Goal: Use online tool/utility: Utilize a website feature to perform a specific function

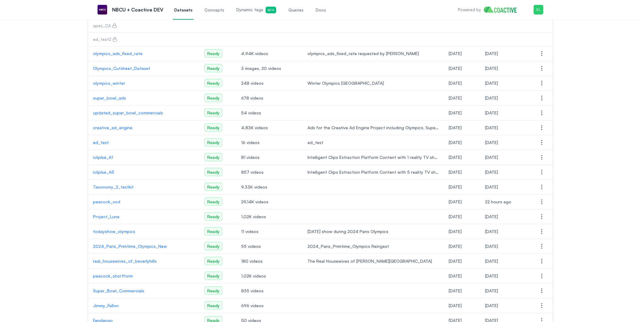
scroll to position [63, 0]
click at [118, 201] on p "peacock_vod" at bounding box center [144, 201] width 102 height 6
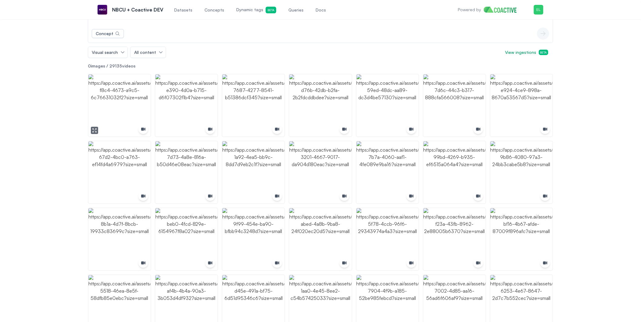
click at [126, 99] on img "button" at bounding box center [119, 106] width 62 height 62
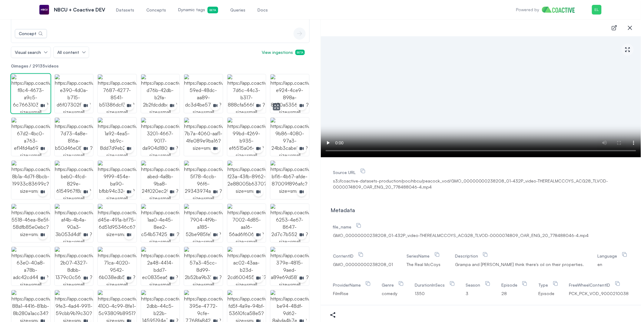
click at [279, 106] on img "button" at bounding box center [289, 94] width 38 height 38
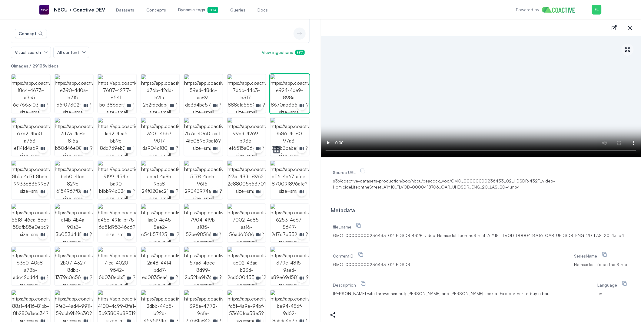
click at [278, 142] on img "button" at bounding box center [289, 137] width 38 height 38
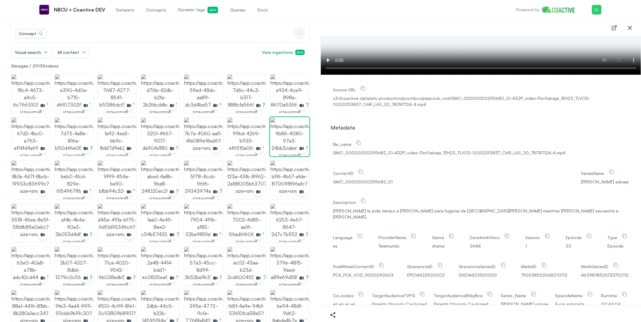
scroll to position [83, 0]
click at [347, 99] on span "s3://coactive-datasets-production/poc/nbcu/peacock_vod/GMO_00000000255682_01-43…" at bounding box center [481, 101] width 296 height 12
click at [629, 27] on icon "button" at bounding box center [630, 28] width 4 height 4
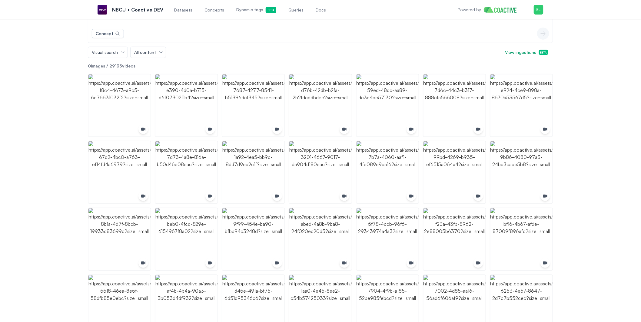
scroll to position [0, 0]
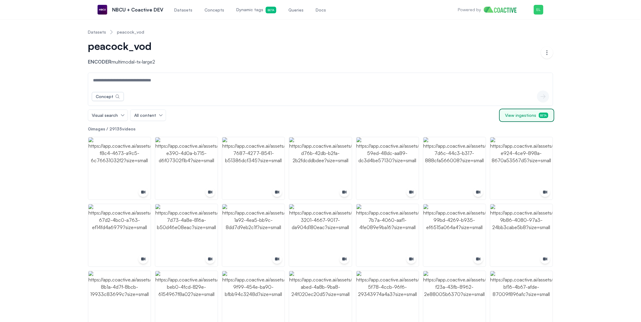
click at [532, 116] on span "View ingestions Beta" at bounding box center [526, 115] width 43 height 6
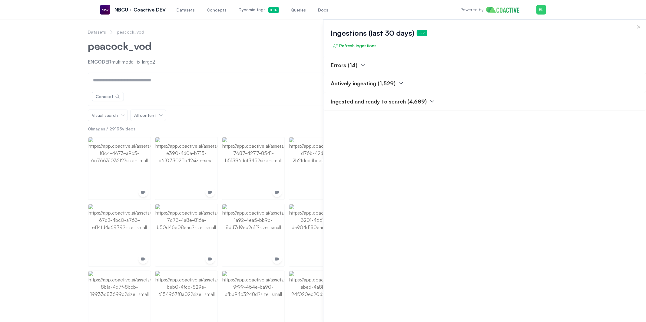
click at [387, 84] on p "Actively ingesting (1,529)" at bounding box center [363, 83] width 65 height 8
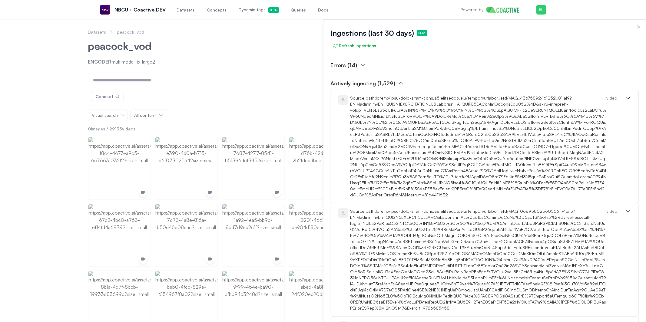
click at [395, 83] on button "Actively ingesting (1,529)" at bounding box center [367, 83] width 73 height 8
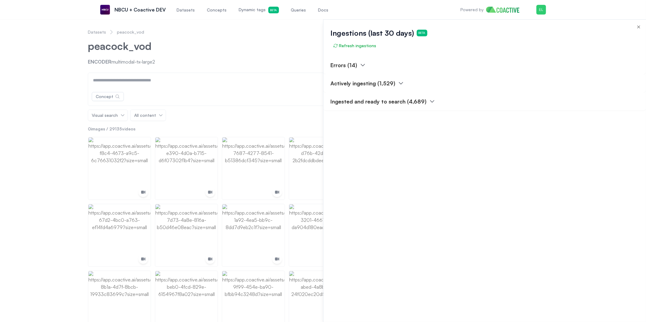
click at [406, 103] on p "Ingested and ready to search (4,689)" at bounding box center [379, 101] width 96 height 8
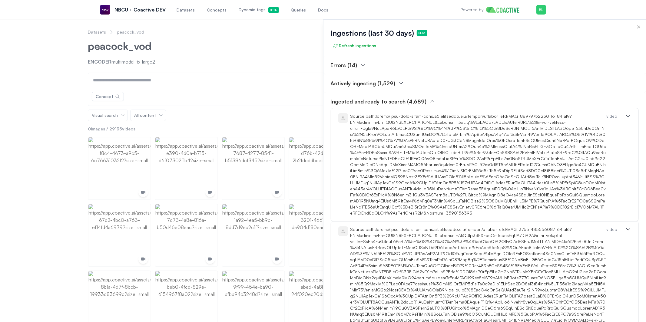
click at [406, 103] on p "Ingested and ready to search (4,689)" at bounding box center [379, 101] width 96 height 8
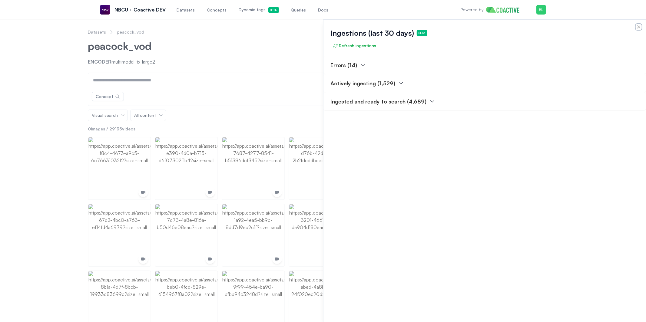
click at [639, 25] on icon "button" at bounding box center [638, 27] width 5 height 5
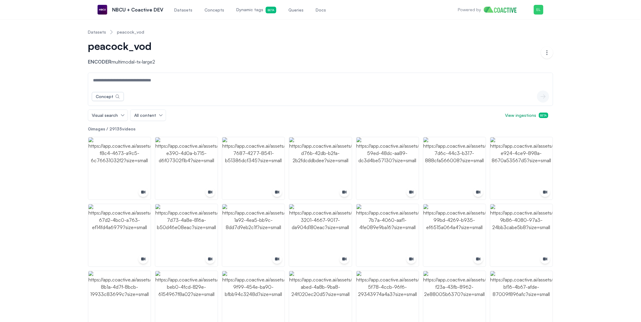
click at [243, 12] on span "Dynamic tags Beta" at bounding box center [256, 10] width 40 height 7
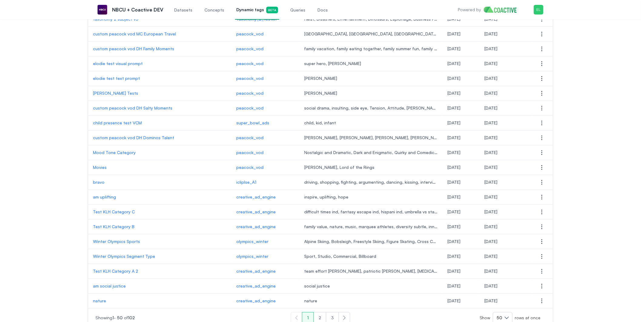
scroll to position [555, 0]
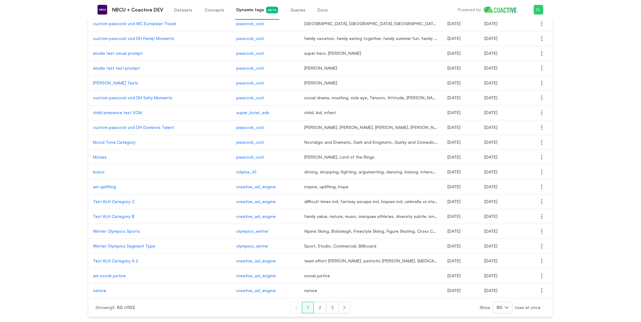
click at [323, 310] on button "2" at bounding box center [320, 308] width 13 height 12
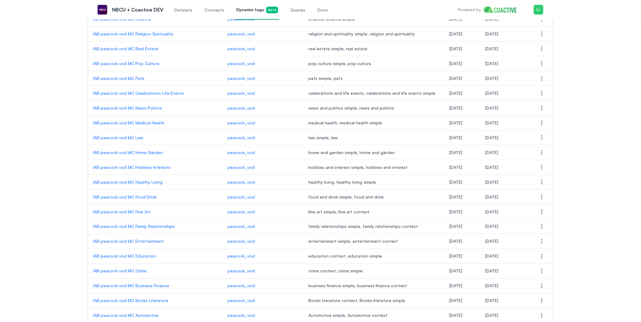
scroll to position [555, 0]
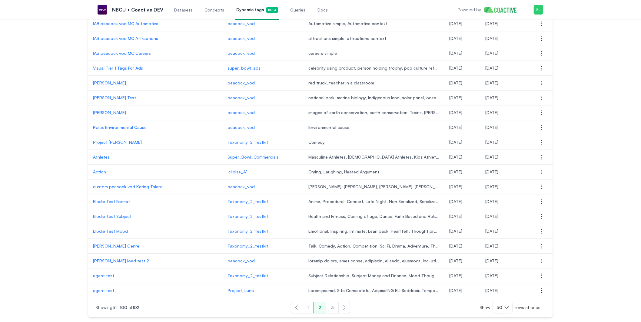
click at [333, 307] on button "3" at bounding box center [332, 308] width 13 height 12
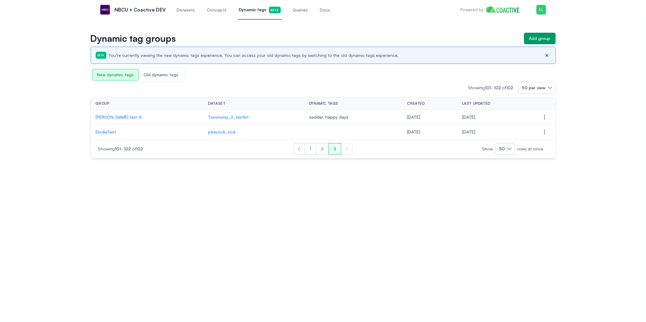
click at [307, 151] on button "1" at bounding box center [310, 149] width 12 height 12
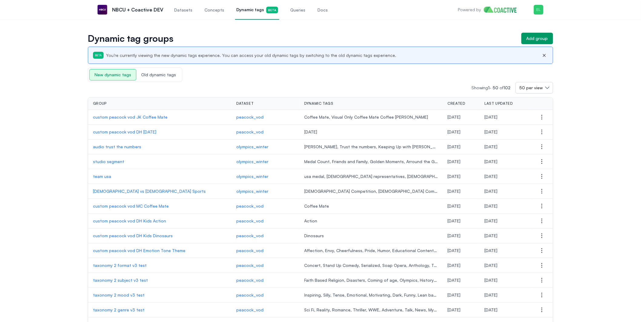
click at [117, 131] on p "custom peacock vod DH [DATE]" at bounding box center [160, 132] width 134 height 6
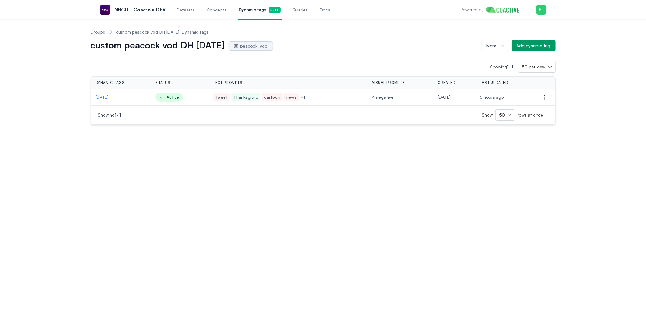
click at [98, 33] on link "Groups" at bounding box center [98, 32] width 15 height 6
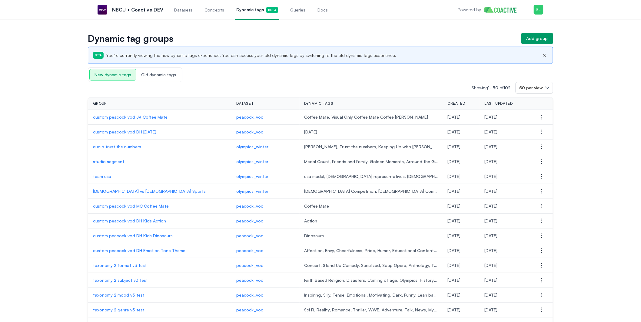
click at [105, 119] on p "custom peacock vod JK Coffee Mate" at bounding box center [160, 117] width 134 height 6
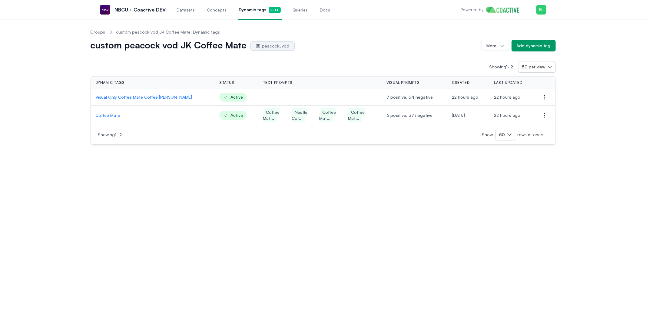
click at [100, 32] on link "Groups" at bounding box center [98, 32] width 15 height 6
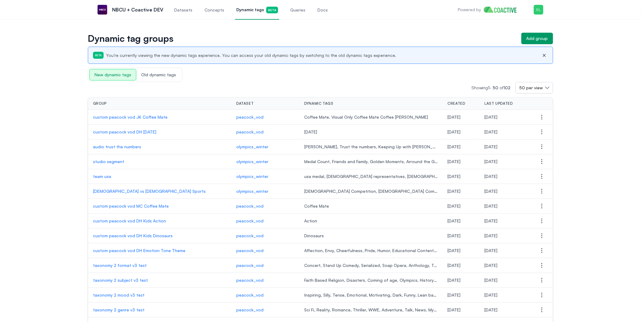
click at [139, 208] on p "custom peacock vod MC Coffee Mate" at bounding box center [160, 206] width 134 height 6
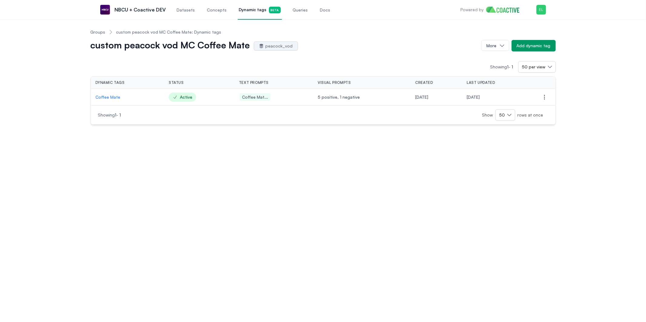
click at [98, 37] on ol "Groups custom peacock vod MC Coffee Mate: Dynamic tags" at bounding box center [156, 32] width 131 height 16
click at [99, 33] on link "Groups" at bounding box center [98, 32] width 15 height 6
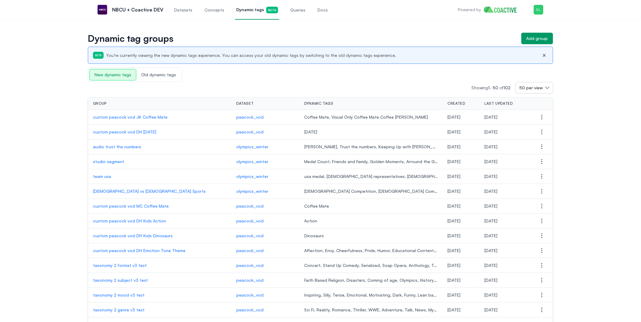
click at [136, 223] on p "custom peacock vod DH Kids Action" at bounding box center [160, 221] width 134 height 6
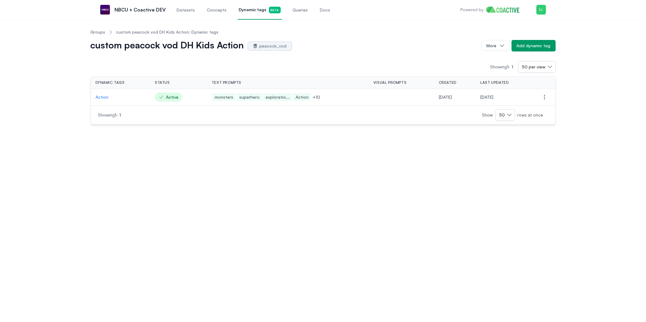
click at [96, 30] on link "Groups" at bounding box center [98, 32] width 15 height 6
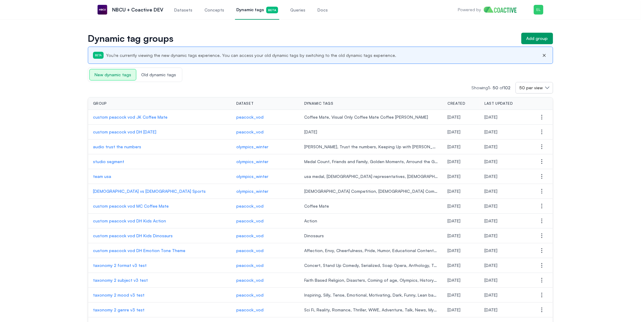
click at [158, 250] on p "custom peacock vod DH Emotion Tone Theme" at bounding box center [160, 251] width 134 height 6
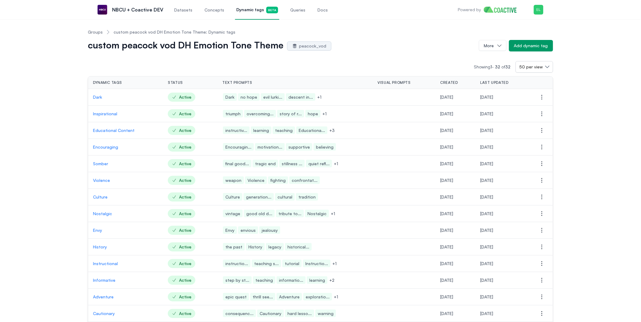
click at [99, 34] on link "Groups" at bounding box center [95, 32] width 15 height 6
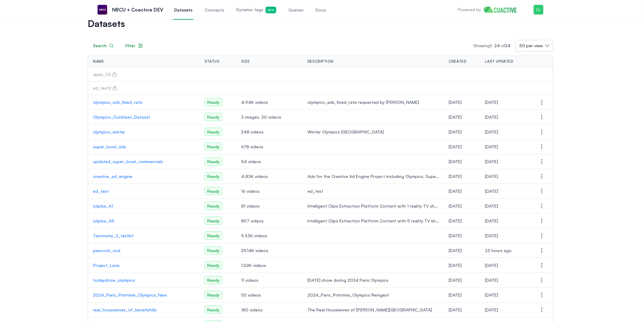
scroll to position [19, 0]
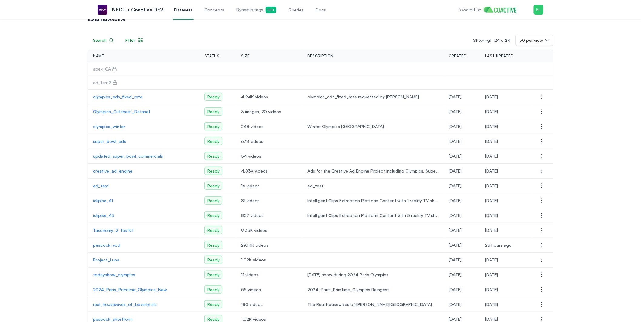
click at [147, 10] on p "NBCU + Coactive DEV" at bounding box center [137, 9] width 51 height 7
click at [147, 11] on p "NBCU + Coactive DEV" at bounding box center [137, 9] width 51 height 7
click at [116, 245] on p "peacock_vod" at bounding box center [144, 245] width 102 height 6
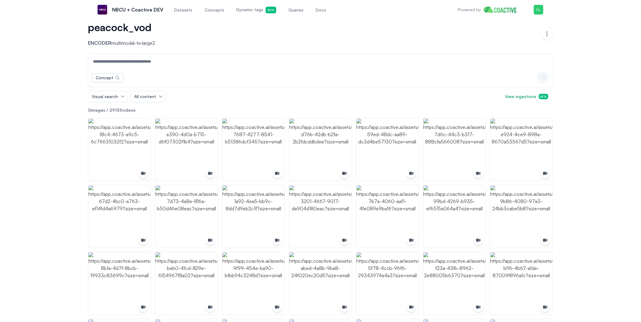
click at [300, 12] on link "Queries" at bounding box center [296, 10] width 18 height 20
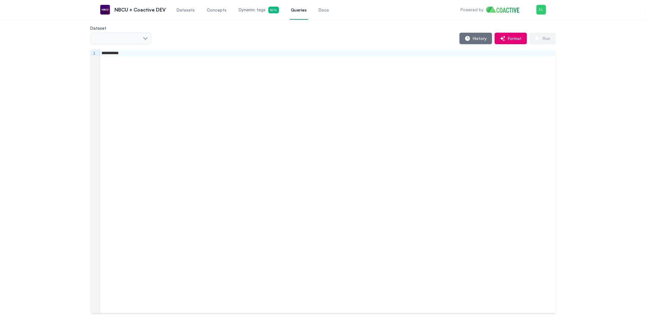
click at [291, 11] on span "Queries" at bounding box center [299, 10] width 16 height 6
click at [140, 37] on div "Select one" at bounding box center [118, 38] width 47 height 6
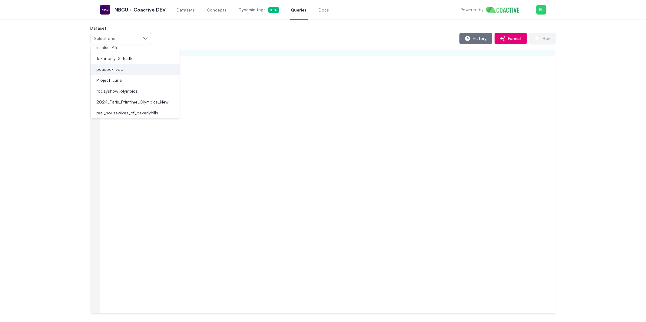
click at [129, 70] on div "peacock_vod" at bounding box center [131, 69] width 75 height 6
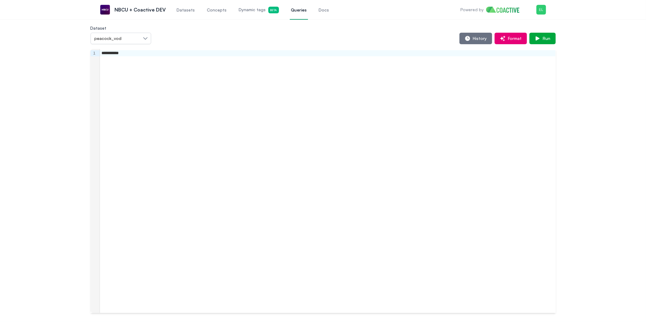
click at [170, 74] on div "**********" at bounding box center [328, 181] width 456 height 264
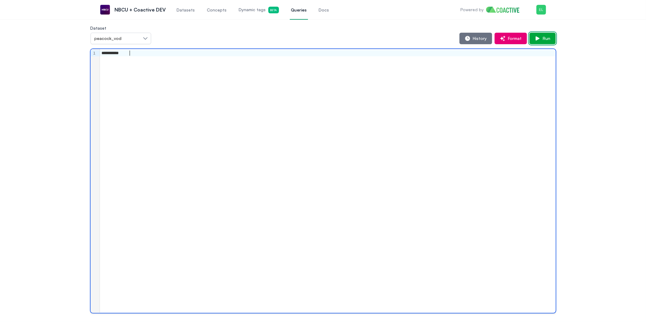
click at [547, 38] on span "Run" at bounding box center [546, 38] width 10 height 6
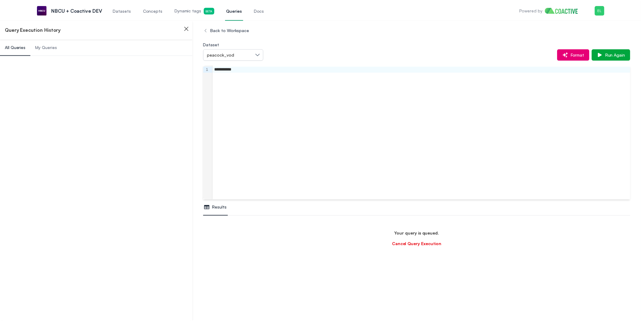
scroll to position [35, 0]
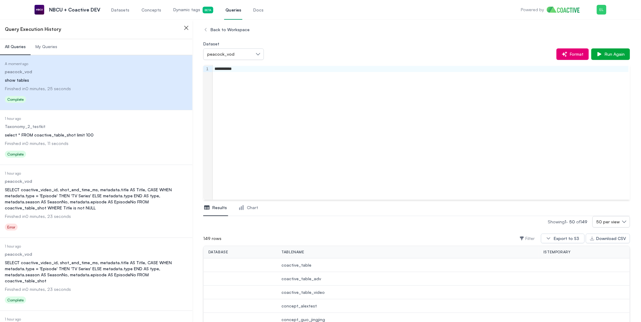
click at [309, 155] on div "**********" at bounding box center [421, 132] width 417 height 135
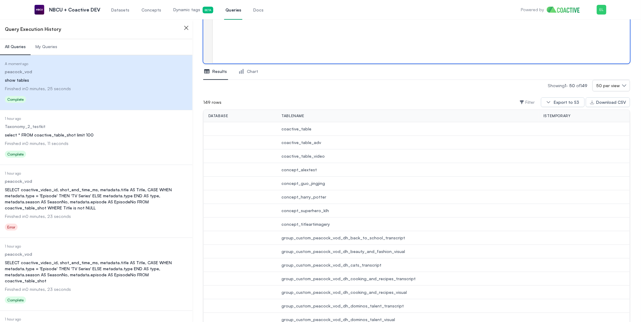
scroll to position [135, 0]
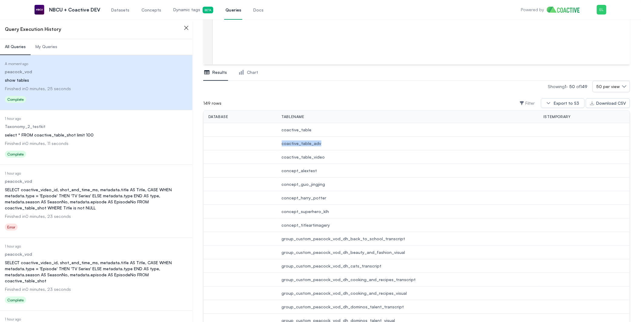
drag, startPoint x: 326, startPoint y: 146, endPoint x: 276, endPoint y: 146, distance: 50.3
click at [276, 146] on tr "coactive_table_adv" at bounding box center [417, 144] width 426 height 14
copy tr "coactive_table_adv"
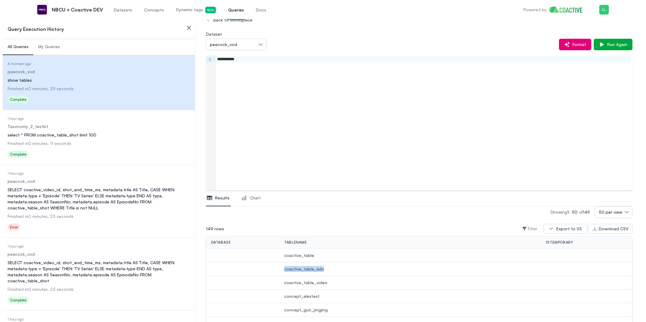
scroll to position [0, 0]
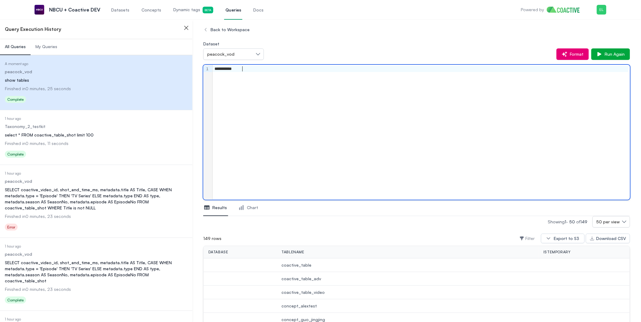
click at [256, 68] on div "**********" at bounding box center [421, 69] width 416 height 6
drag, startPoint x: 254, startPoint y: 68, endPoint x: 194, endPoint y: 68, distance: 59.4
click at [218, 74] on div "**********" at bounding box center [421, 75] width 416 height 6
click at [217, 75] on div "**********" at bounding box center [421, 75] width 416 height 6
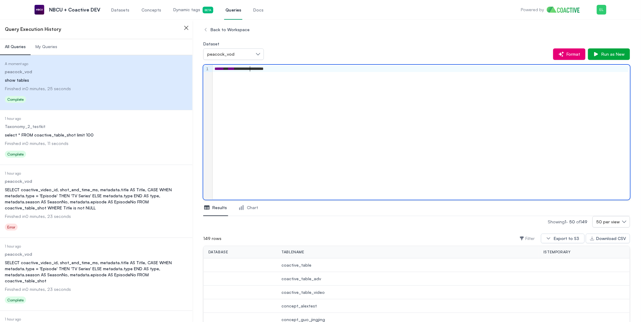
click at [319, 68] on div "**********" at bounding box center [421, 69] width 416 height 6
click at [600, 50] on button "Run as New" at bounding box center [609, 54] width 42 height 12
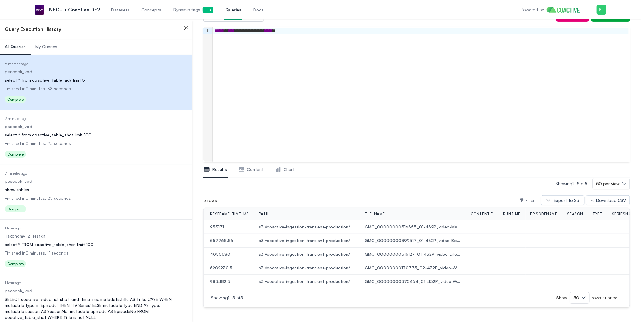
scroll to position [0, 435]
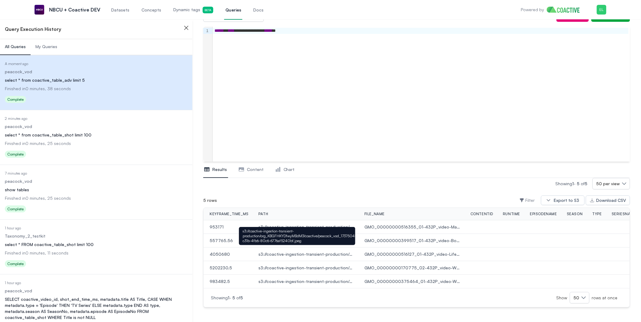
click at [323, 251] on span "s3://coactive-ingestion-transient-production/org_KBGFHKYDfwyMBdM3/coactive/peac…" at bounding box center [306, 254] width 96 height 6
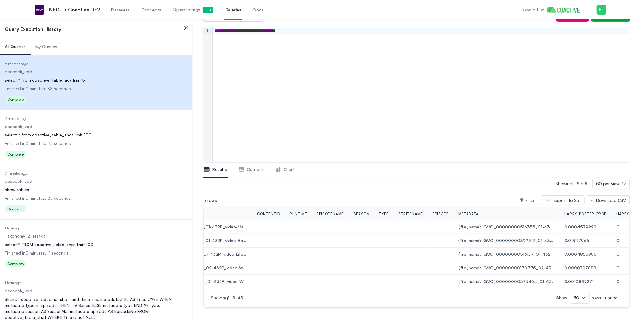
scroll to position [0, 0]
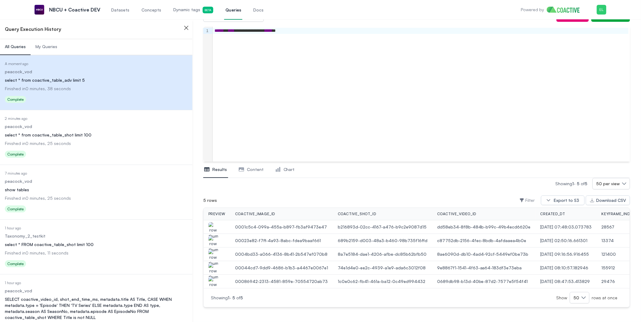
click at [215, 222] on img "button" at bounding box center [213, 230] width 10 height 17
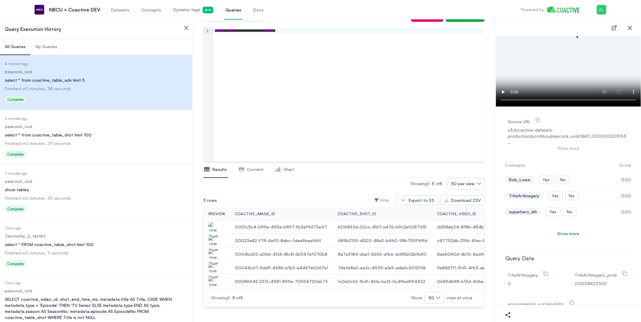
scroll to position [53, 0]
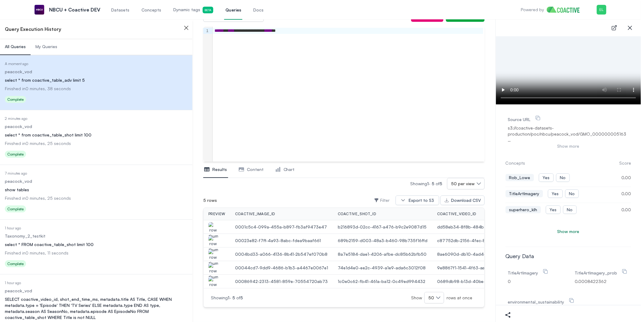
click at [562, 143] on button "Show more" at bounding box center [568, 146] width 121 height 6
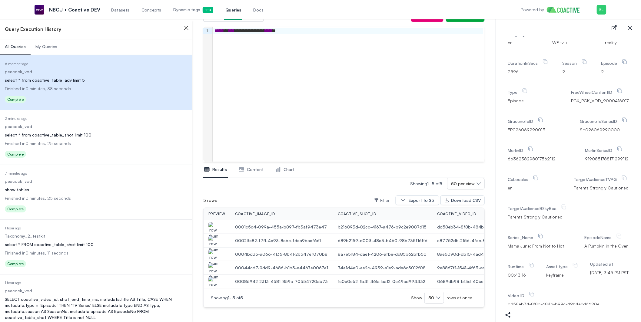
scroll to position [1106, 0]
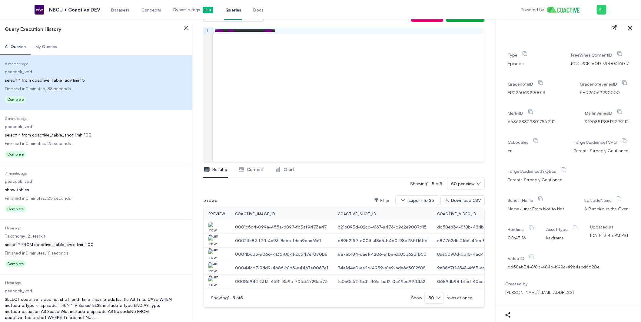
click at [524, 227] on label "Runtime" at bounding box center [522, 229] width 28 height 5
drag, startPoint x: 520, startPoint y: 203, endPoint x: 511, endPoint y: 204, distance: 9.7
click at [511, 227] on label "Runtime" at bounding box center [522, 229] width 28 height 5
drag, startPoint x: 508, startPoint y: 205, endPoint x: 524, endPoint y: 205, distance: 16.1
click at [524, 205] on div "ContentID GMO_00000000516355_01 SeriesName Mama June: From Not to Hot Descripti…" at bounding box center [569, 100] width 126 height 362
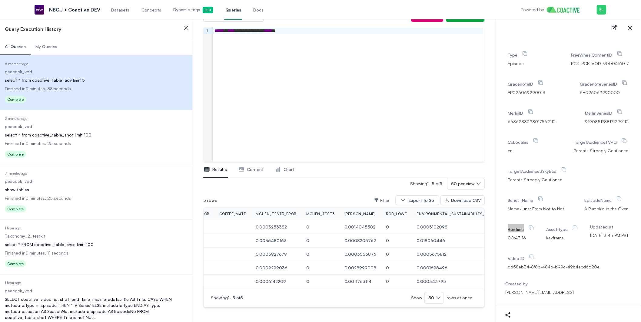
scroll to position [0, 1655]
